Goal: Task Accomplishment & Management: Manage account settings

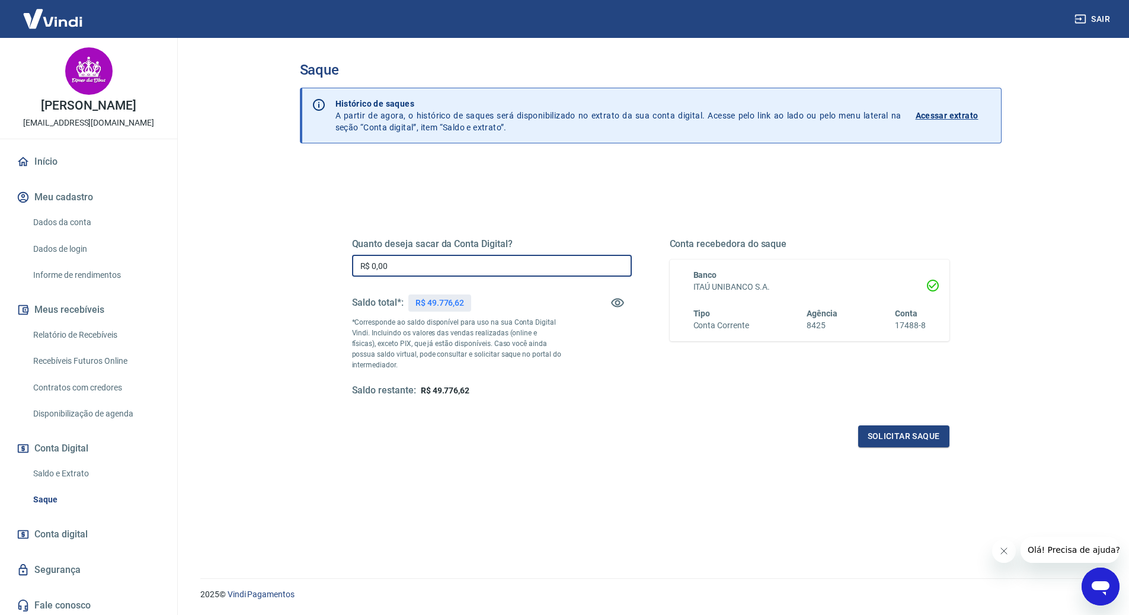
click at [466, 261] on input "R$ 0,00" at bounding box center [492, 266] width 280 height 22
type input "R$ 49.776,62"
click at [898, 439] on button "Solicitar saque" at bounding box center [903, 436] width 91 height 22
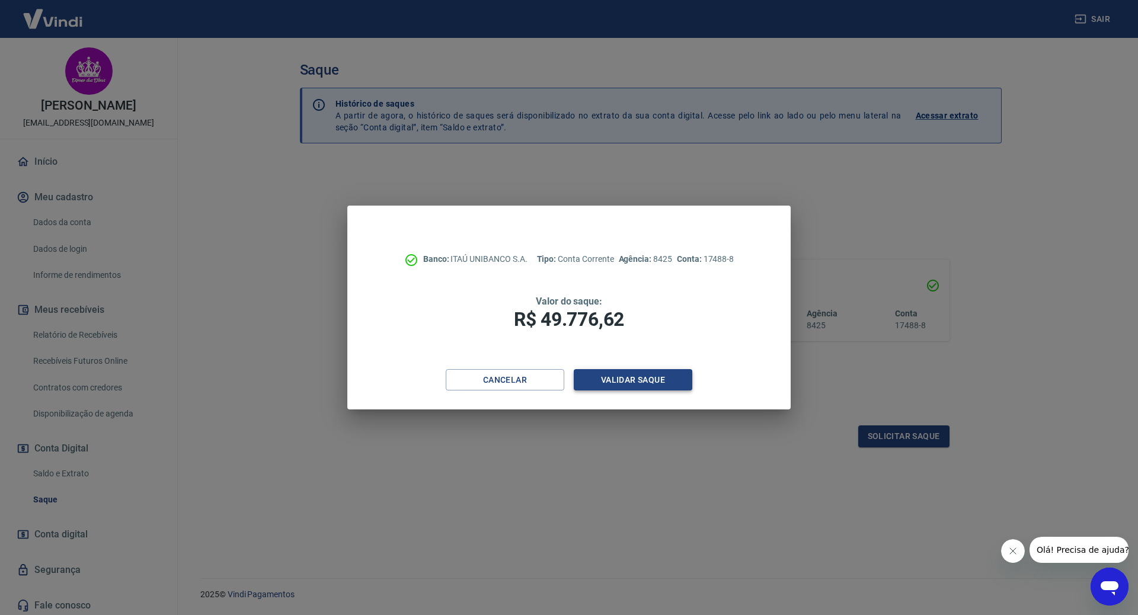
click at [627, 383] on button "Validar saque" at bounding box center [633, 380] width 119 height 22
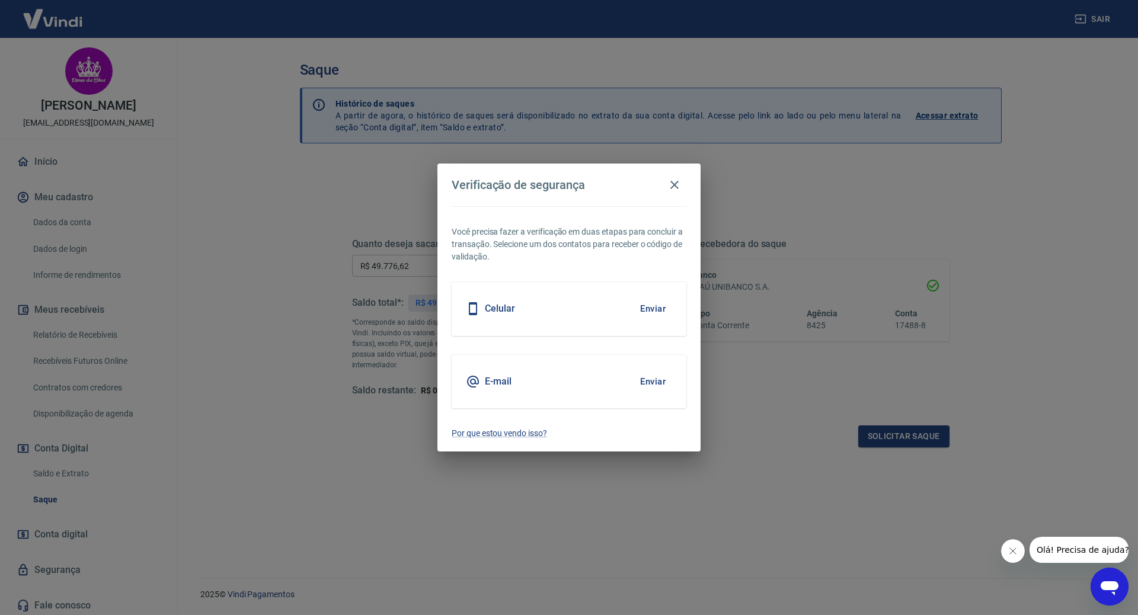
click at [667, 378] on button "Enviar" at bounding box center [652, 381] width 39 height 25
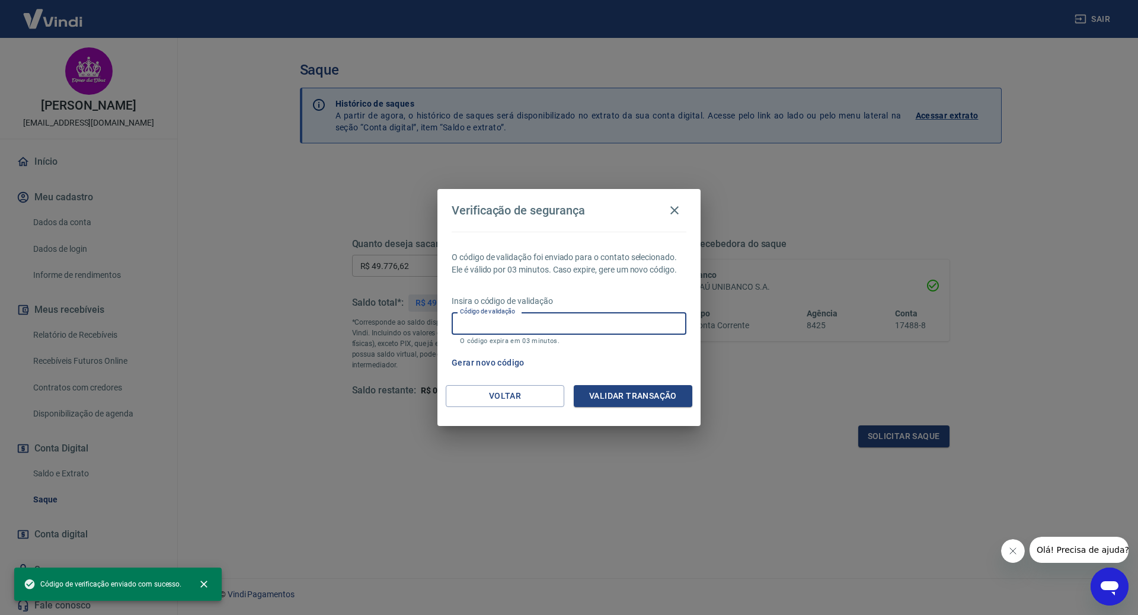
click at [521, 321] on input "Código de validação" at bounding box center [569, 323] width 235 height 22
paste input "614181"
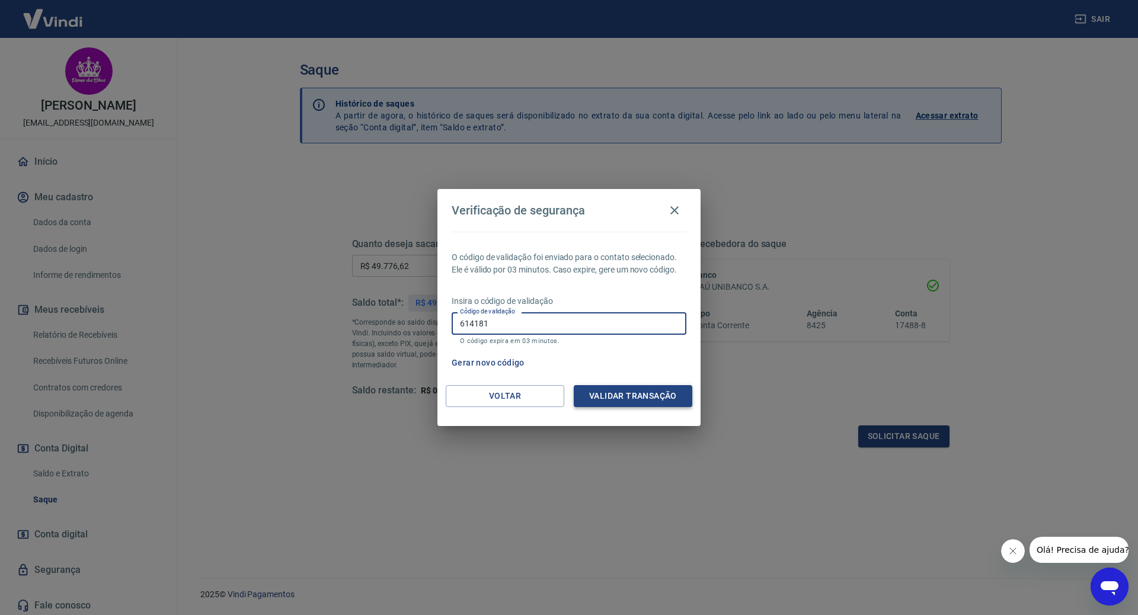
type input "614181"
click at [661, 404] on button "Validar transação" at bounding box center [633, 396] width 119 height 22
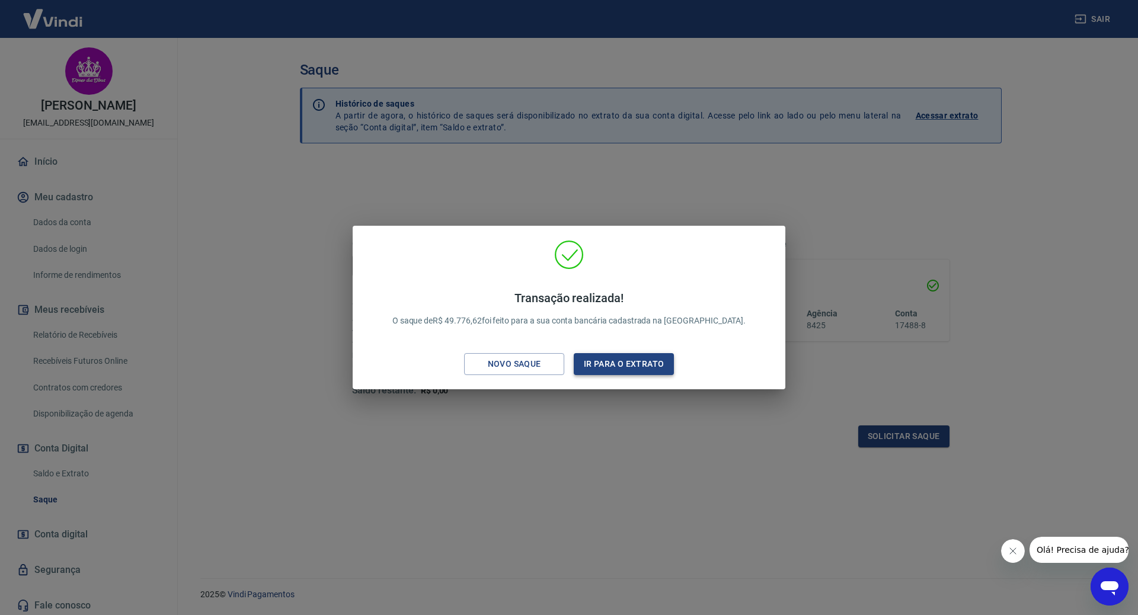
click at [610, 370] on button "Ir para o extrato" at bounding box center [624, 364] width 100 height 22
